Goal: Navigation & Orientation: Find specific page/section

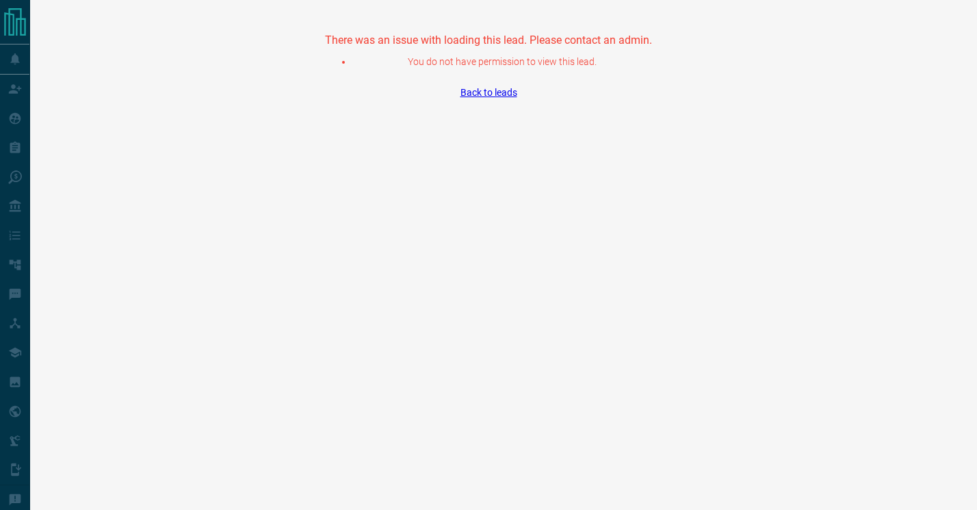
click at [484, 94] on link "Back to leads" at bounding box center [489, 92] width 57 height 11
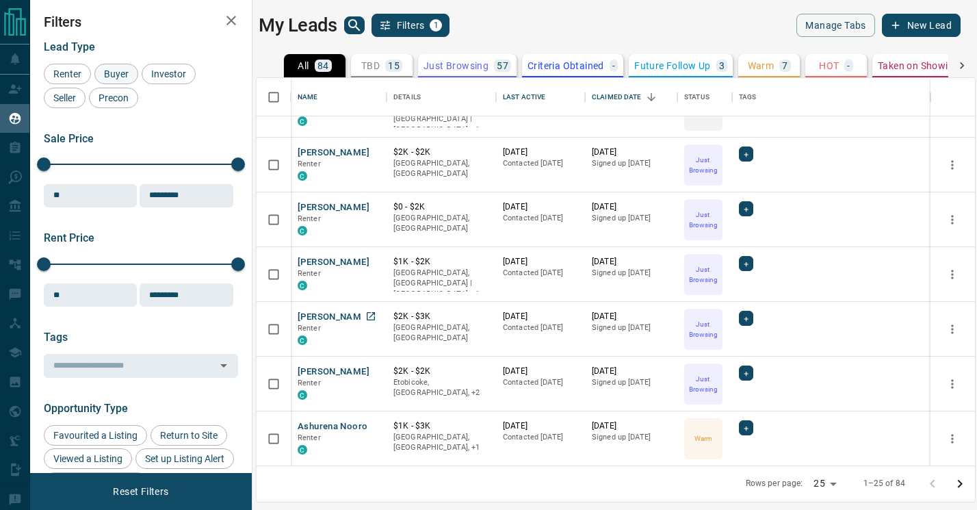
scroll to position [805, 0]
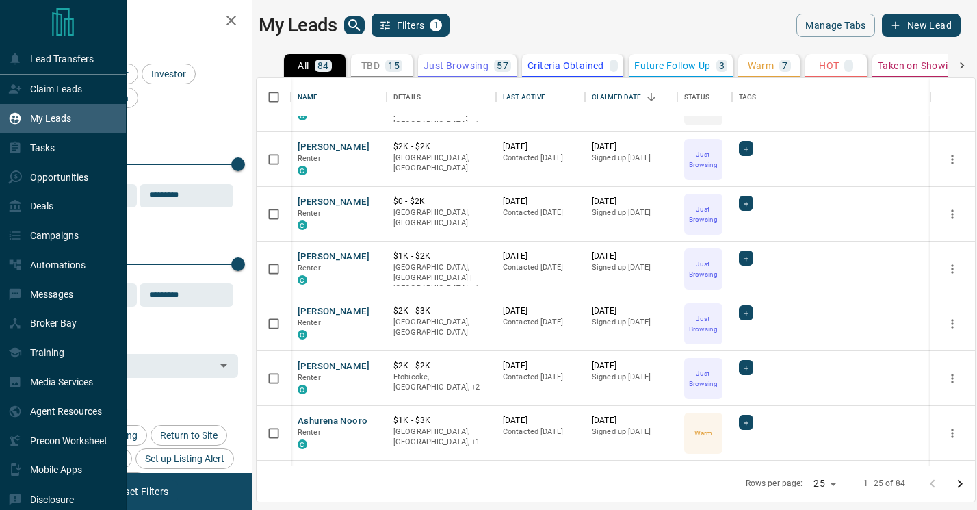
click at [23, 116] on div "My Leads" at bounding box center [39, 118] width 63 height 23
click at [64, 203] on div "Deals" at bounding box center [63, 206] width 127 height 29
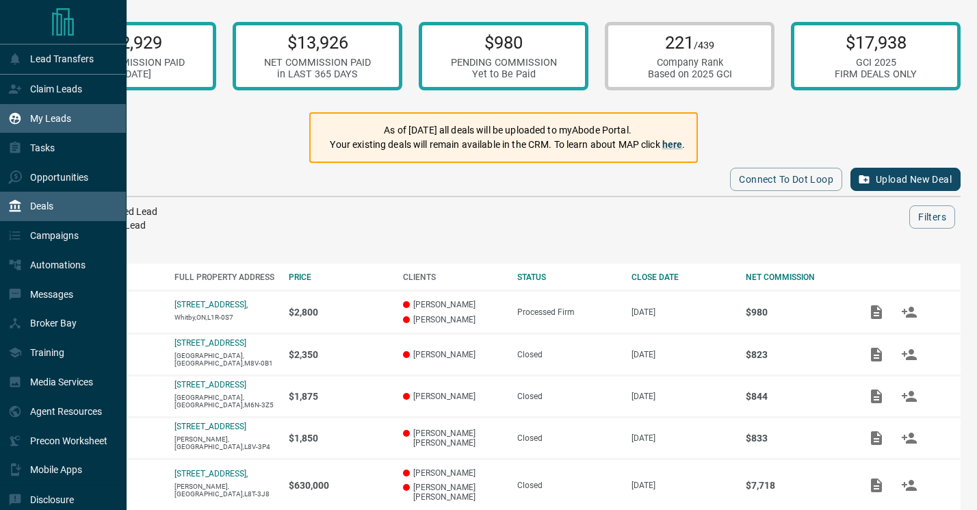
click at [48, 122] on p "My Leads" at bounding box center [50, 118] width 41 height 11
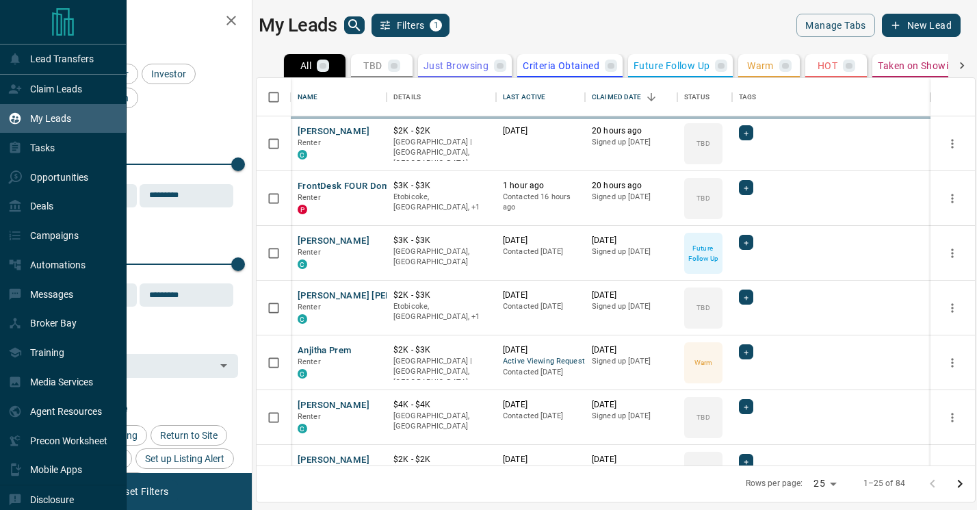
scroll to position [387, 718]
